Goal: Information Seeking & Learning: Learn about a topic

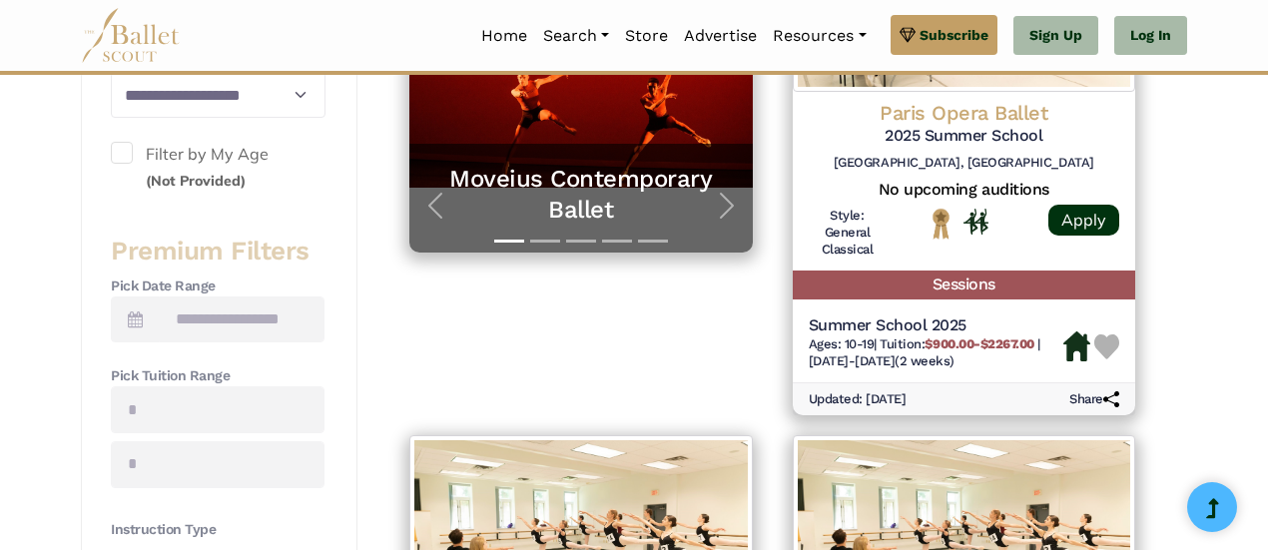
scroll to position [557, 0]
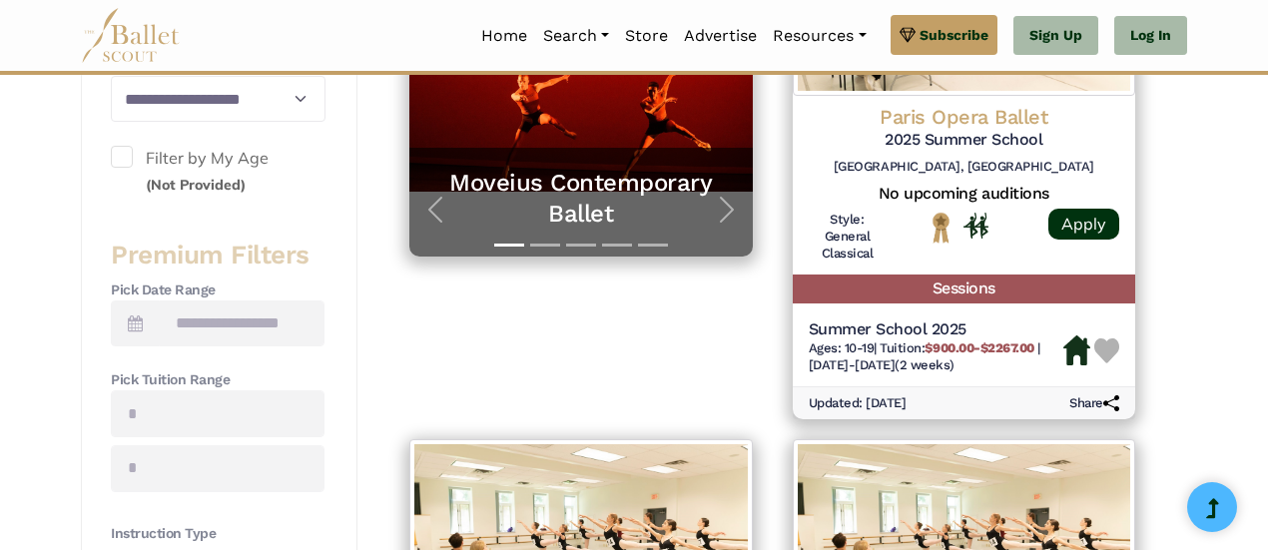
click at [120, 157] on span at bounding box center [122, 157] width 22 height 22
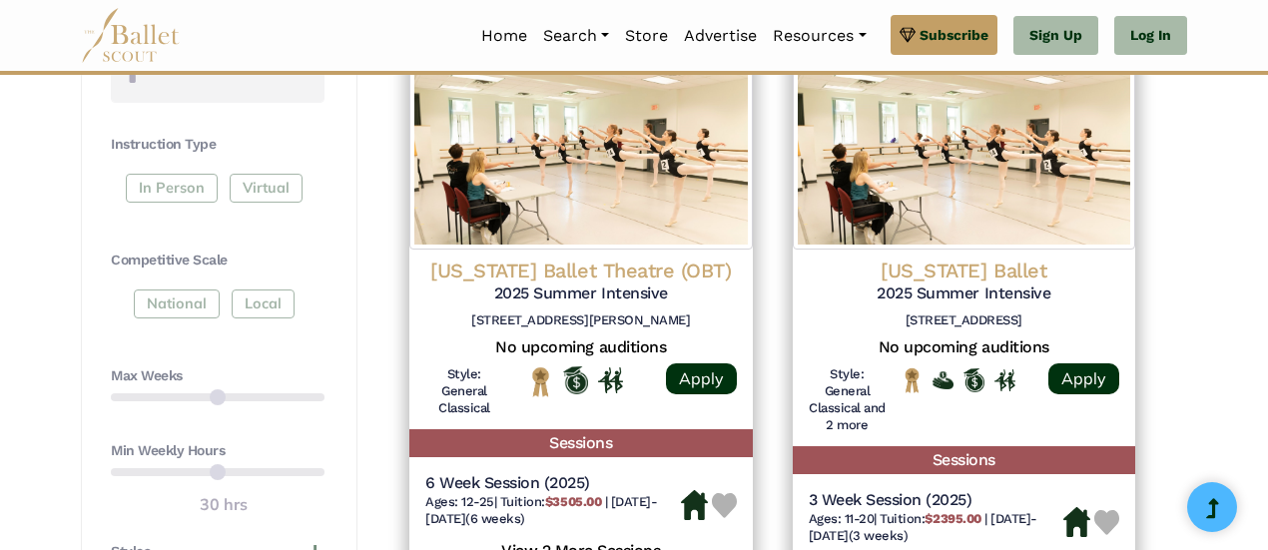
scroll to position [934, 0]
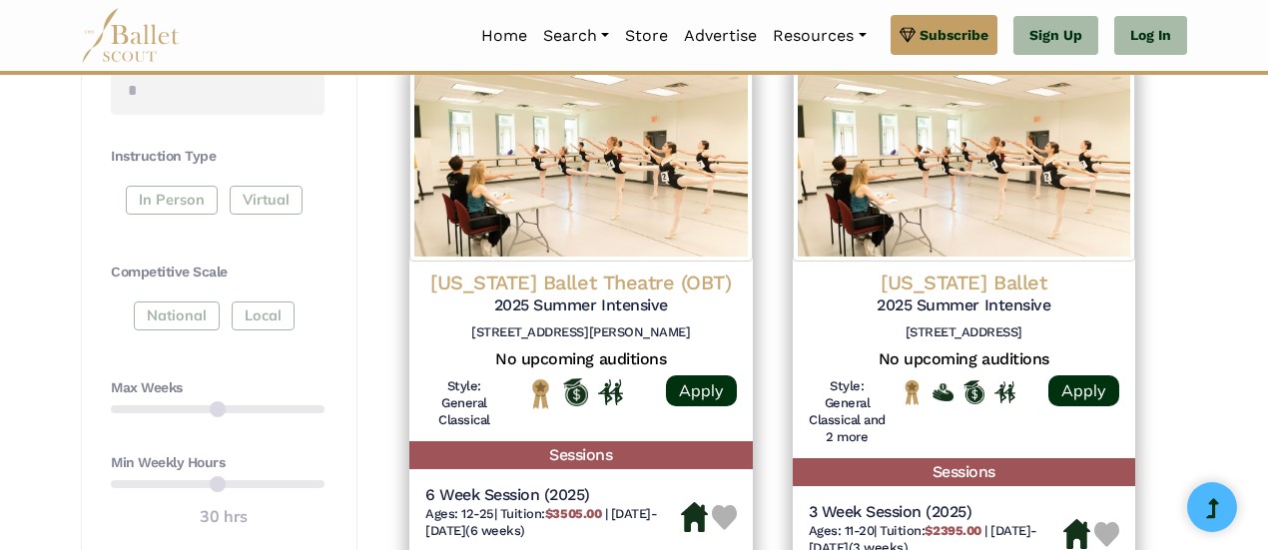
click at [255, 408] on div "Max Weeks" at bounding box center [218, 403] width 214 height 51
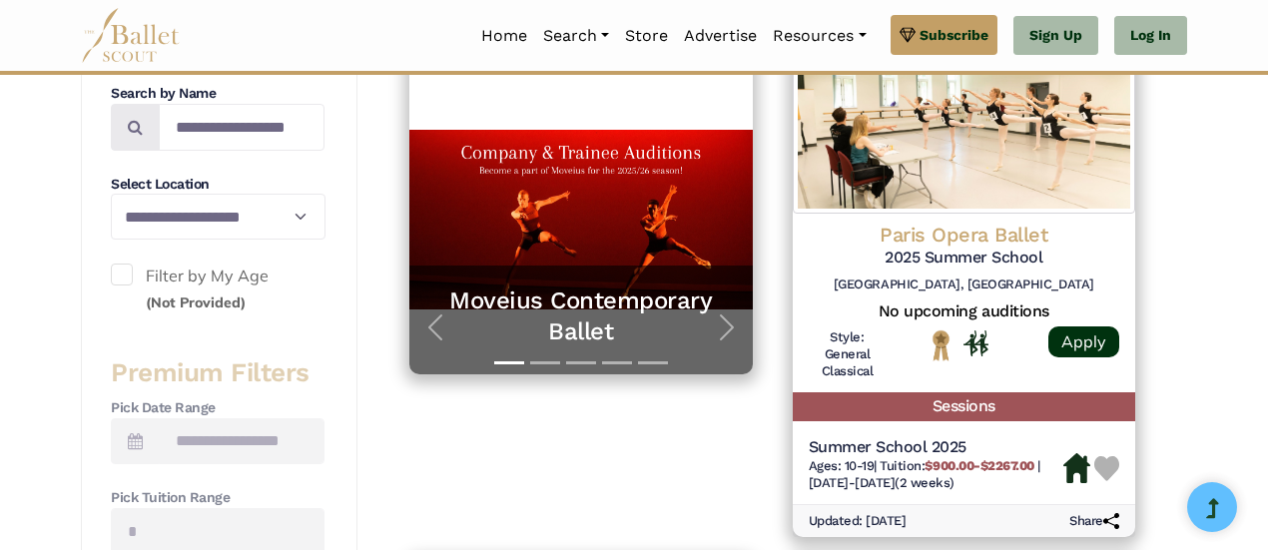
scroll to position [345, 0]
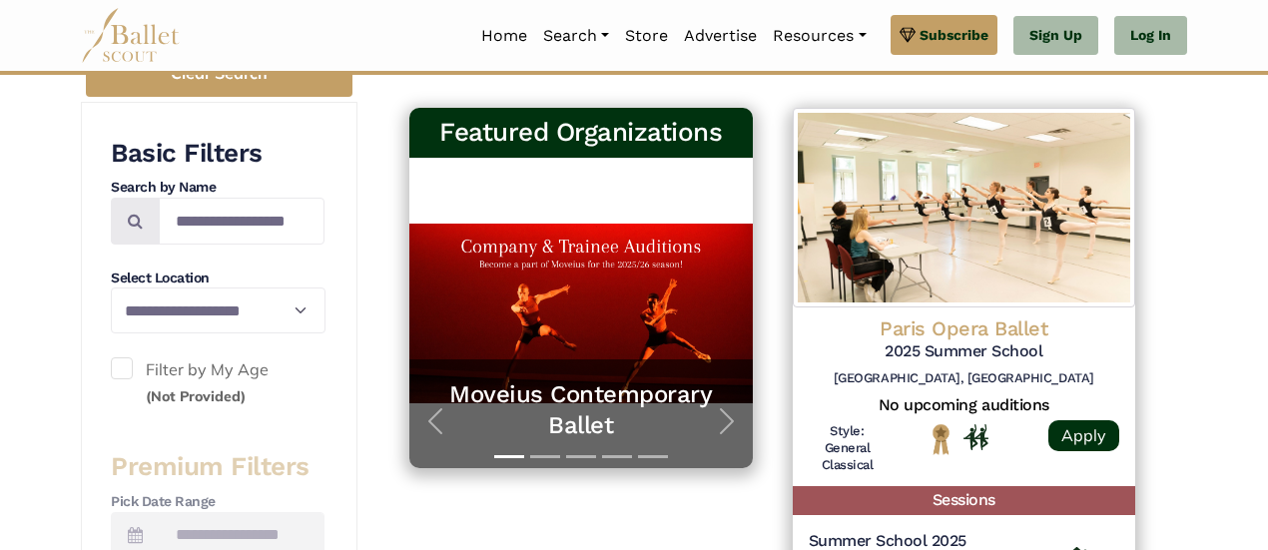
click at [584, 118] on link "Programs" at bounding box center [631, 133] width 192 height 31
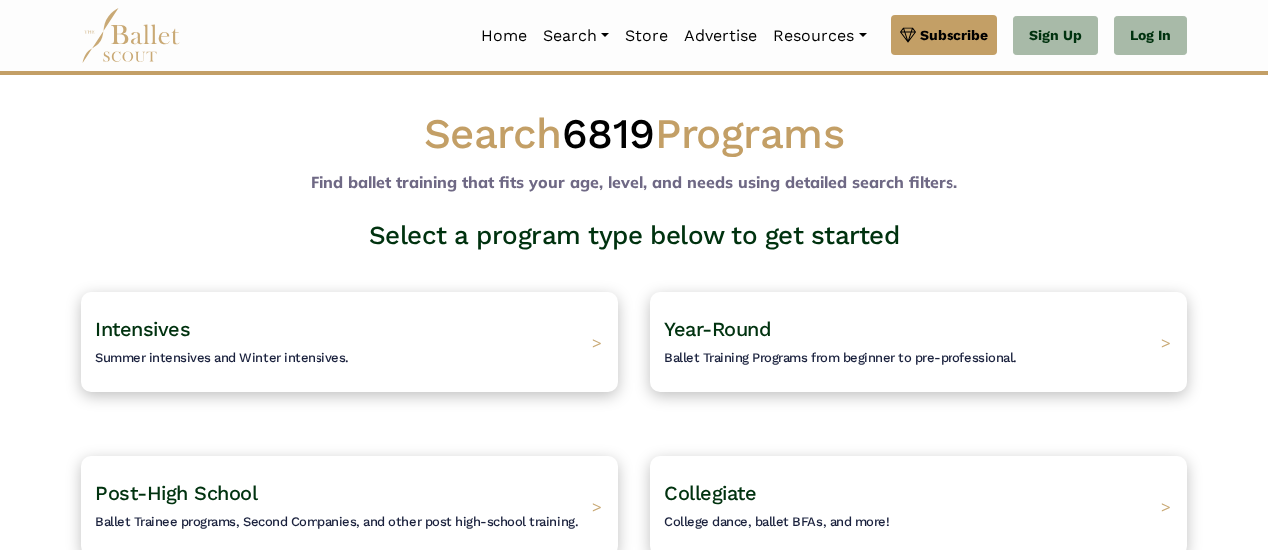
click at [203, 344] on h4 "Intensives Summer intensives and Winter intensives." at bounding box center [222, 342] width 255 height 52
click at [210, 359] on span "Summer intensives and Winter intensives." at bounding box center [222, 357] width 255 height 15
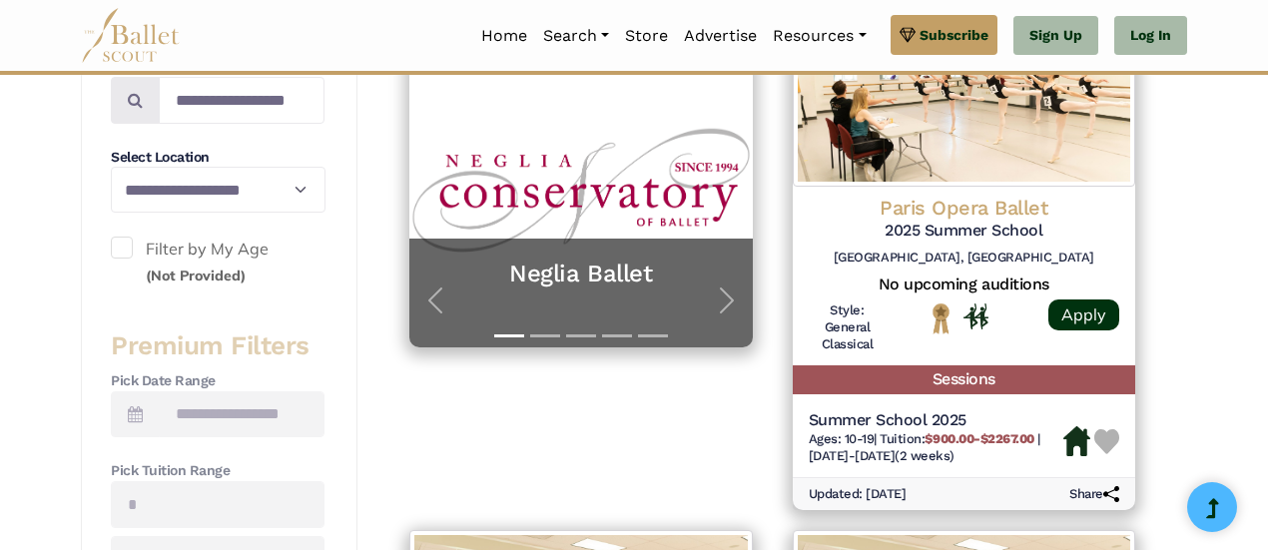
scroll to position [755, 0]
